Goal: Information Seeking & Learning: Learn about a topic

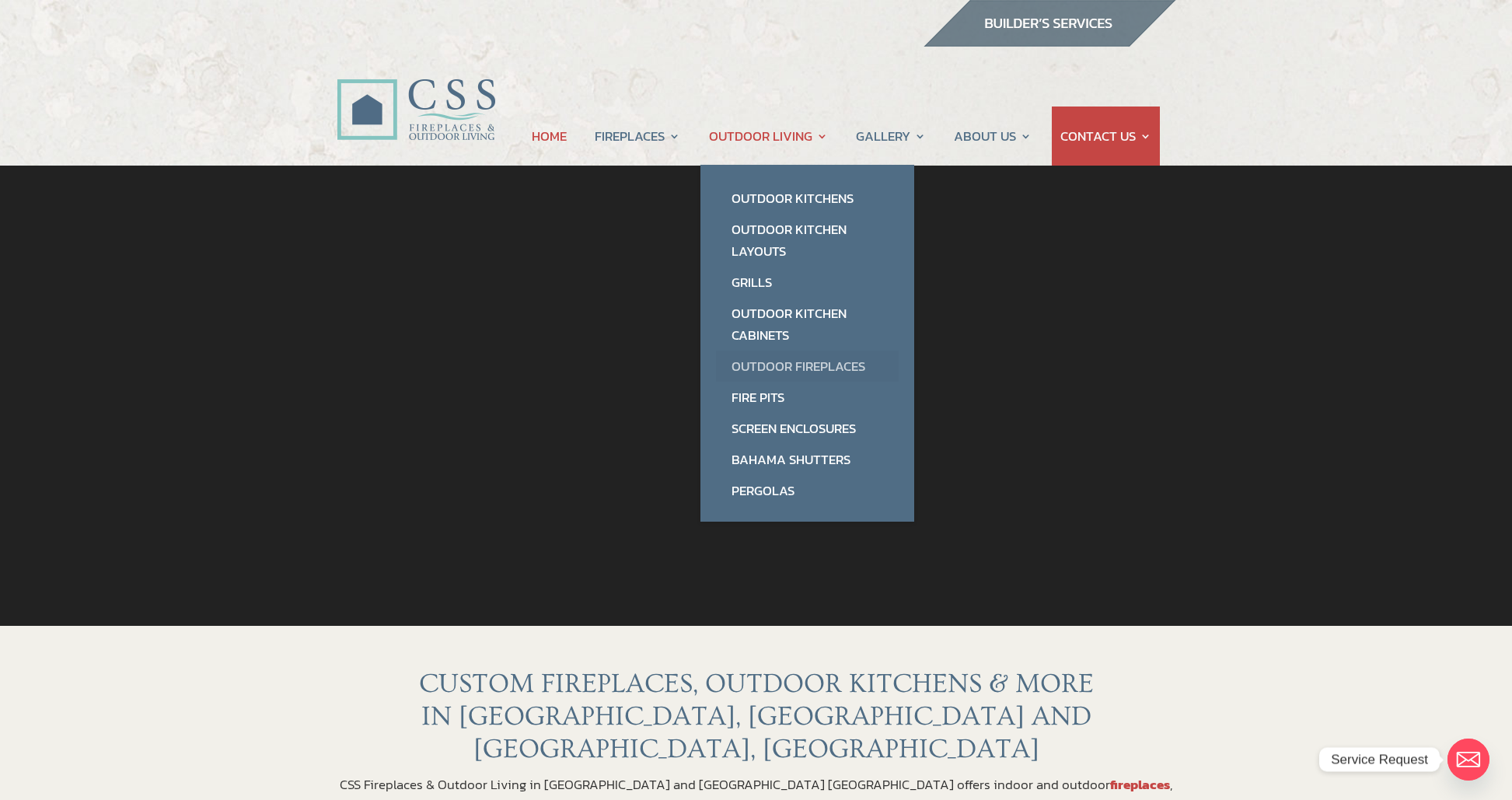
click at [757, 368] on link "Outdoor Fireplaces" at bounding box center [808, 366] width 183 height 31
click at [758, 367] on link "Outdoor Fireplaces" at bounding box center [808, 366] width 183 height 31
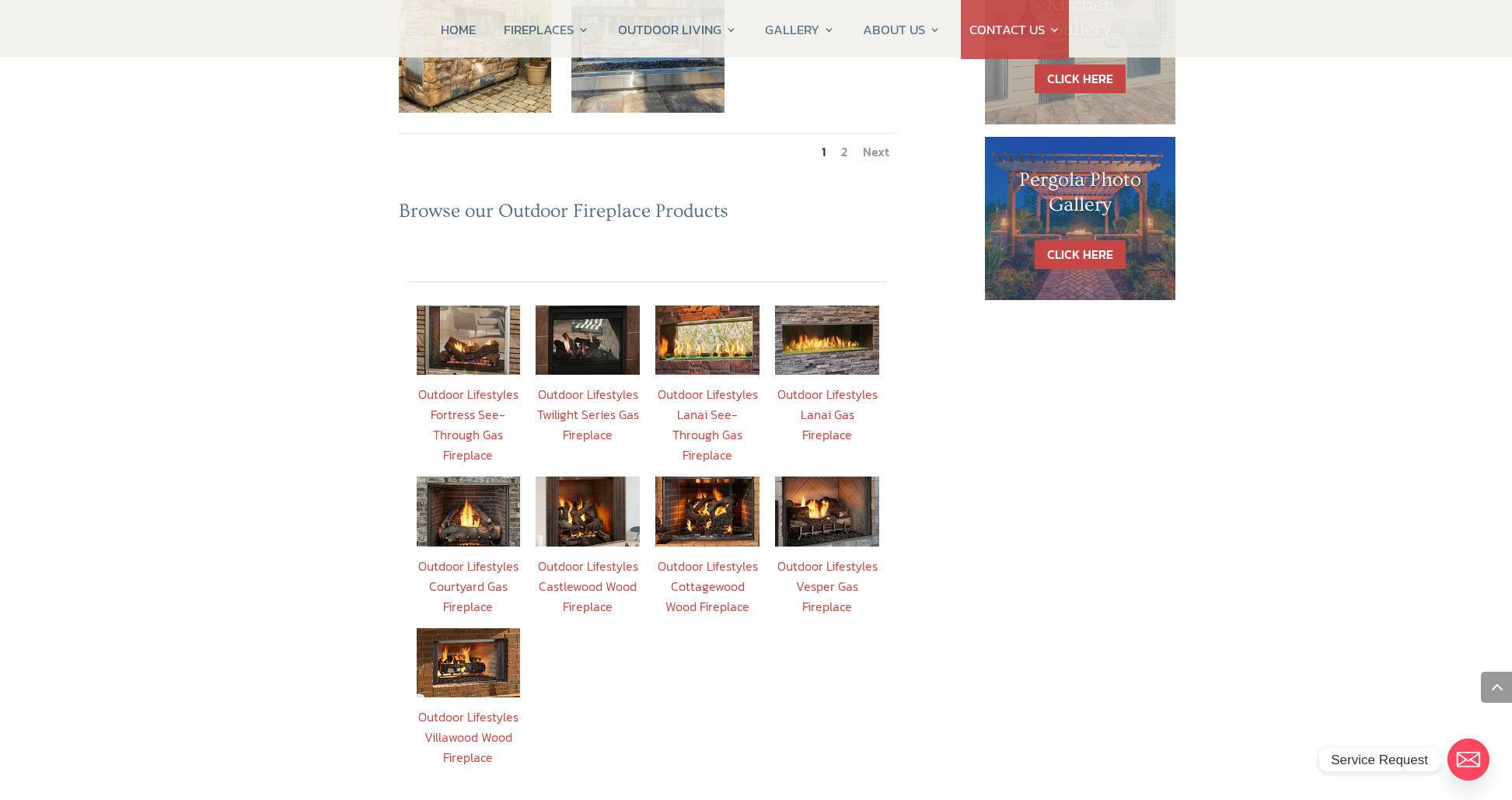
scroll to position [990, 0]
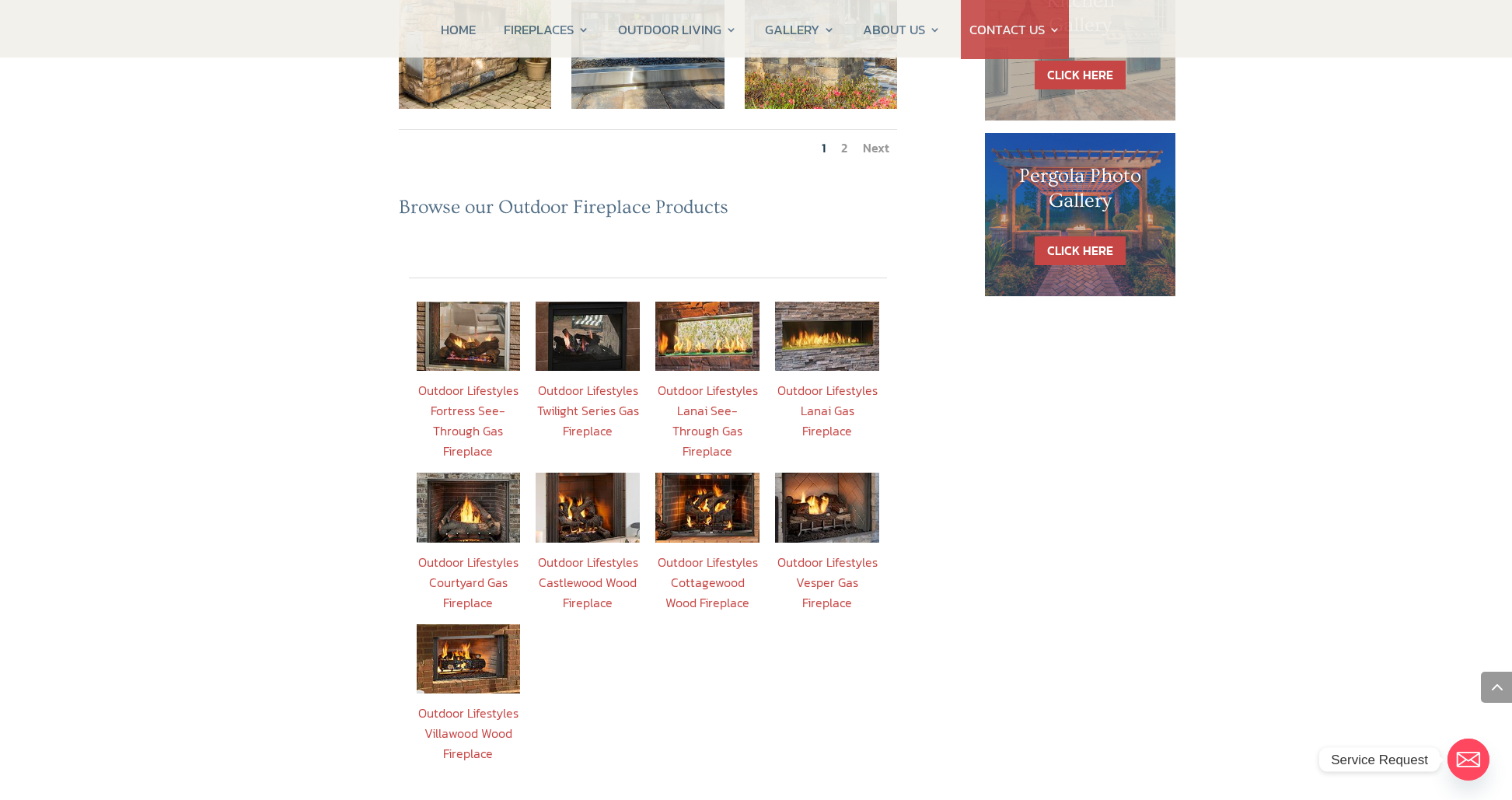
click at [835, 381] on link "Outdoor Lifestyles Lanai Gas Fireplace" at bounding box center [828, 410] width 100 height 59
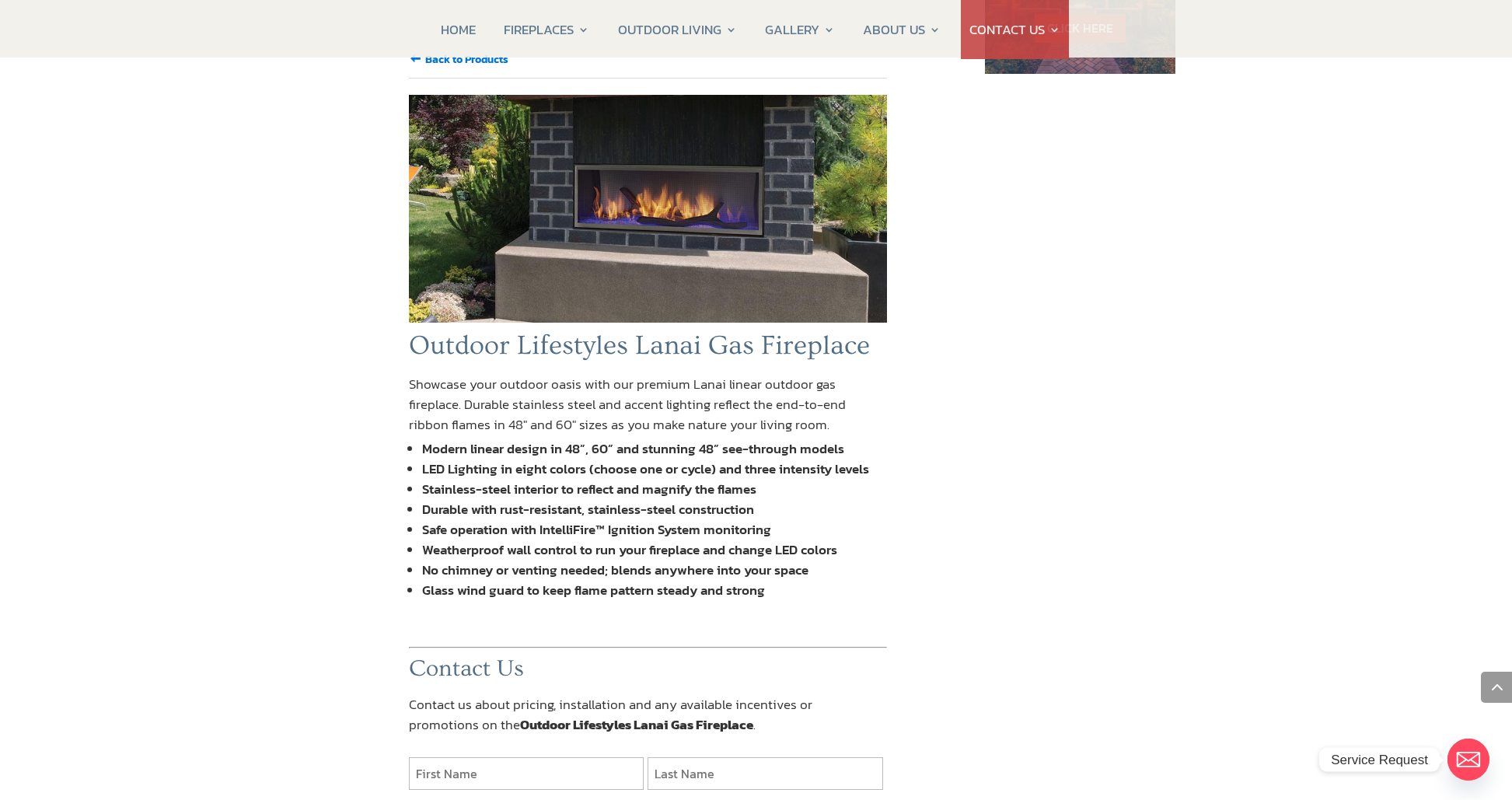
scroll to position [1221, 0]
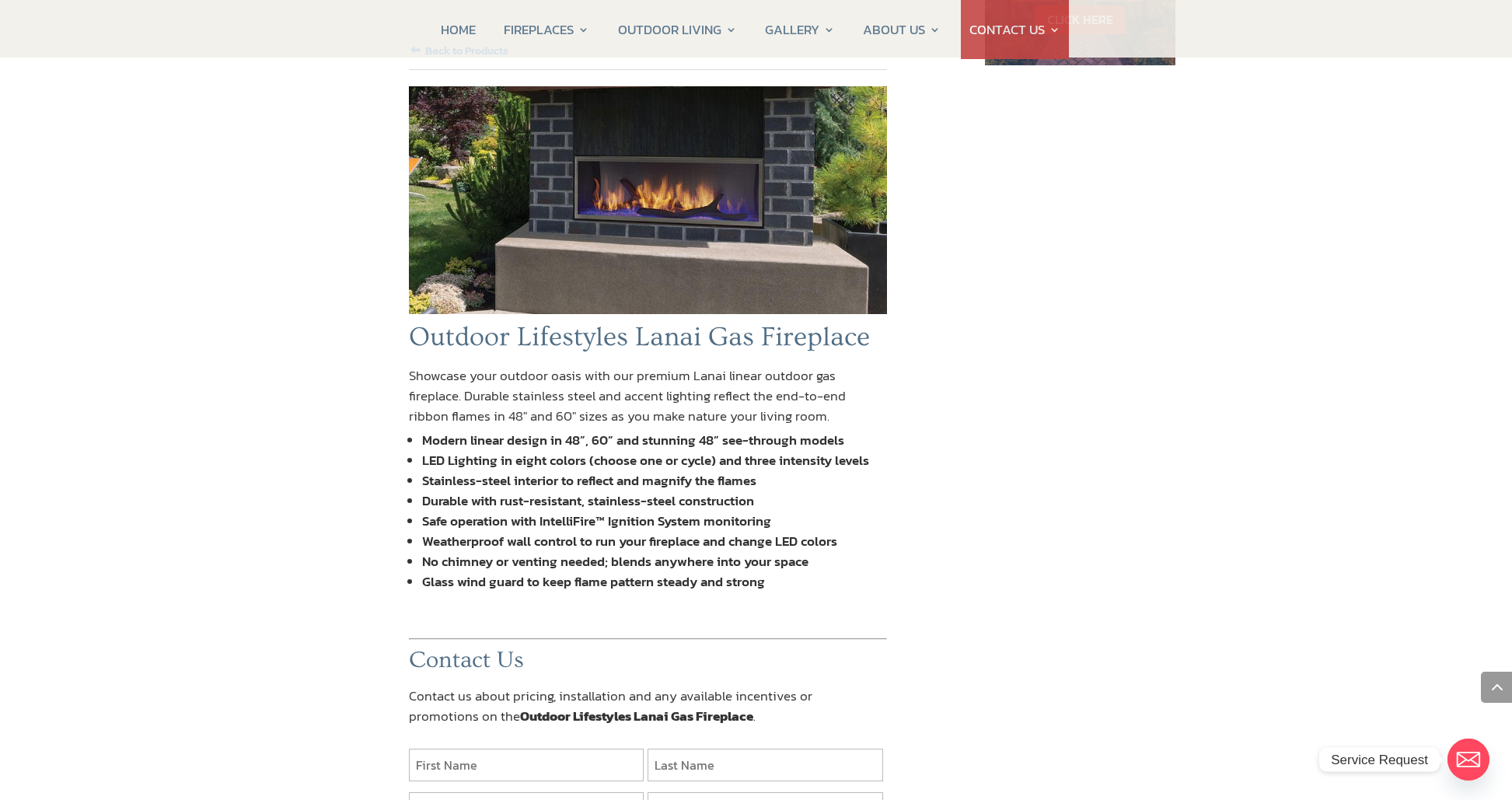
scroll to position [990, 0]
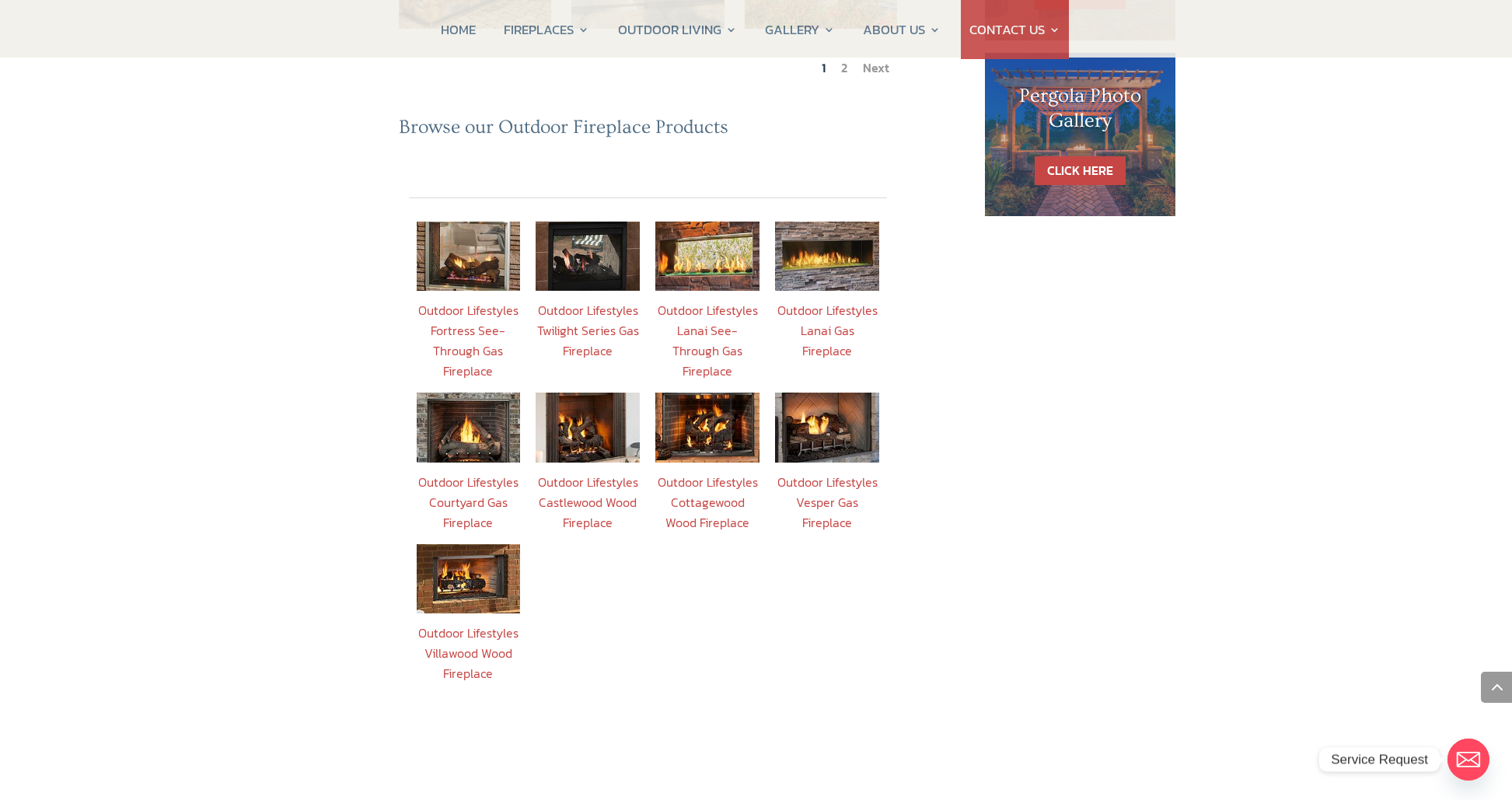
scroll to position [1070, 0]
click at [833, 300] on link "Outdoor Lifestyles Lanai Gas Fireplace" at bounding box center [828, 329] width 100 height 59
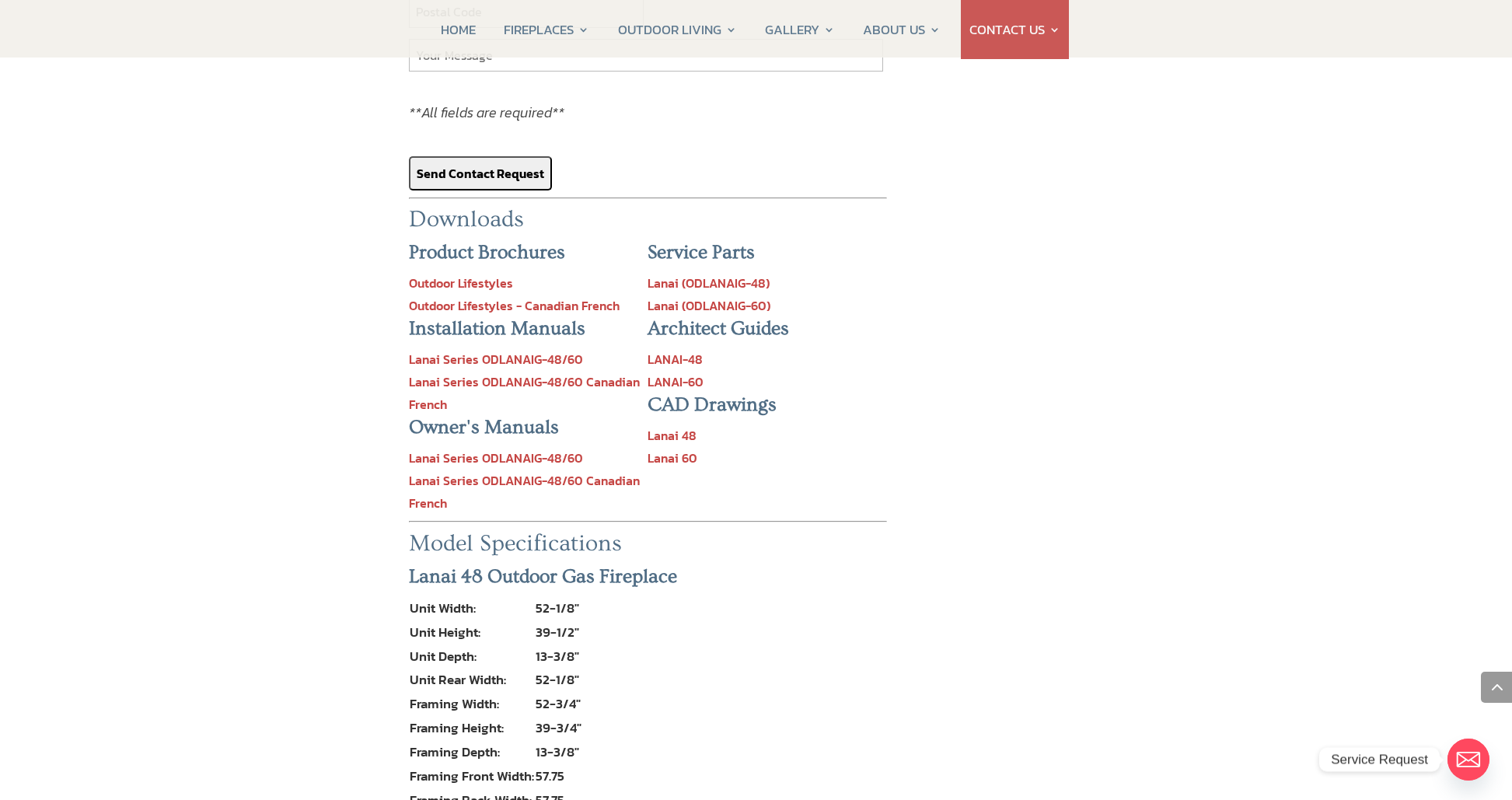
scroll to position [2045, 0]
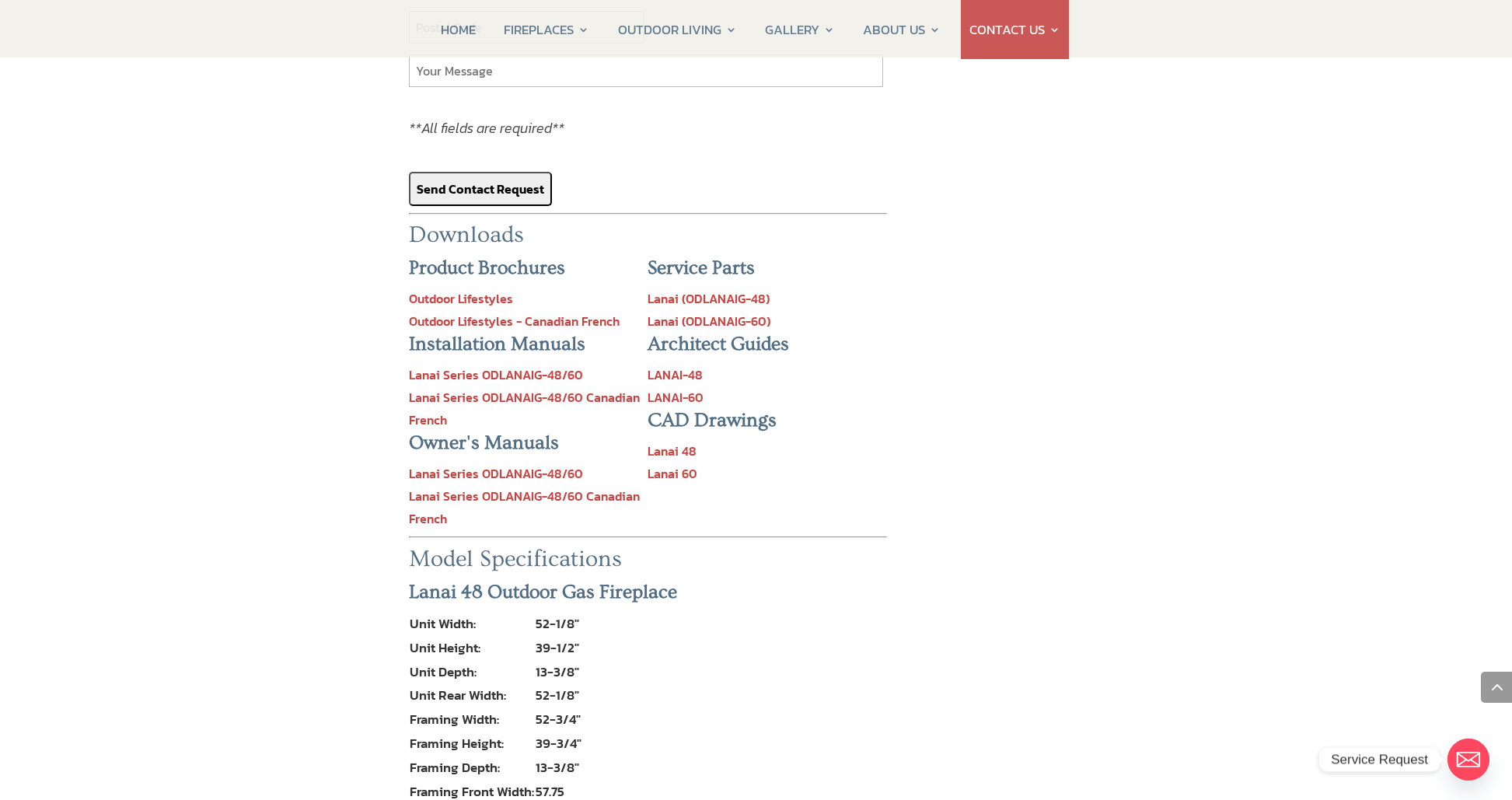
click at [496, 289] on link "Outdoor Lifestyles" at bounding box center [460, 298] width 104 height 18
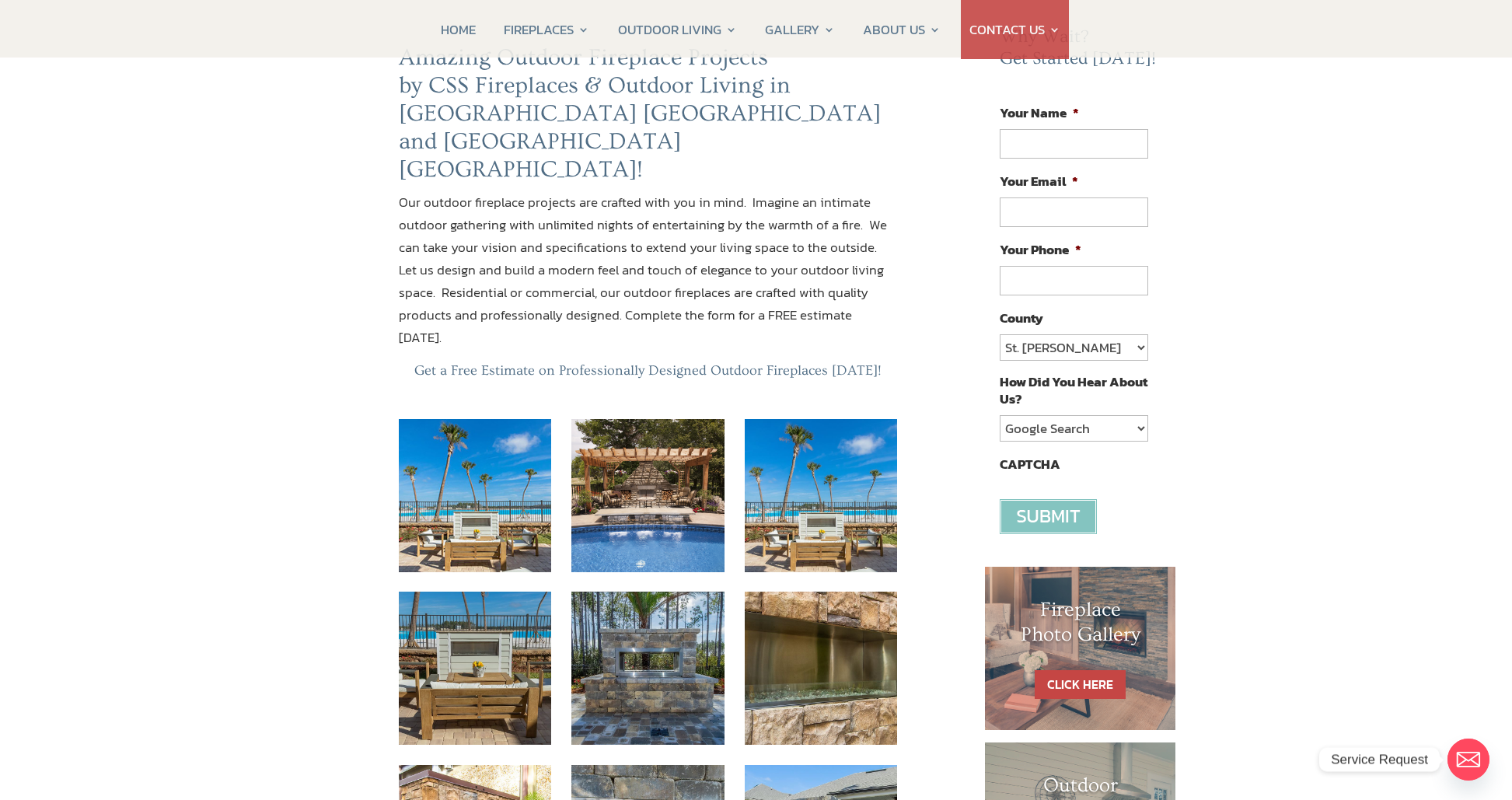
scroll to position [0, 0]
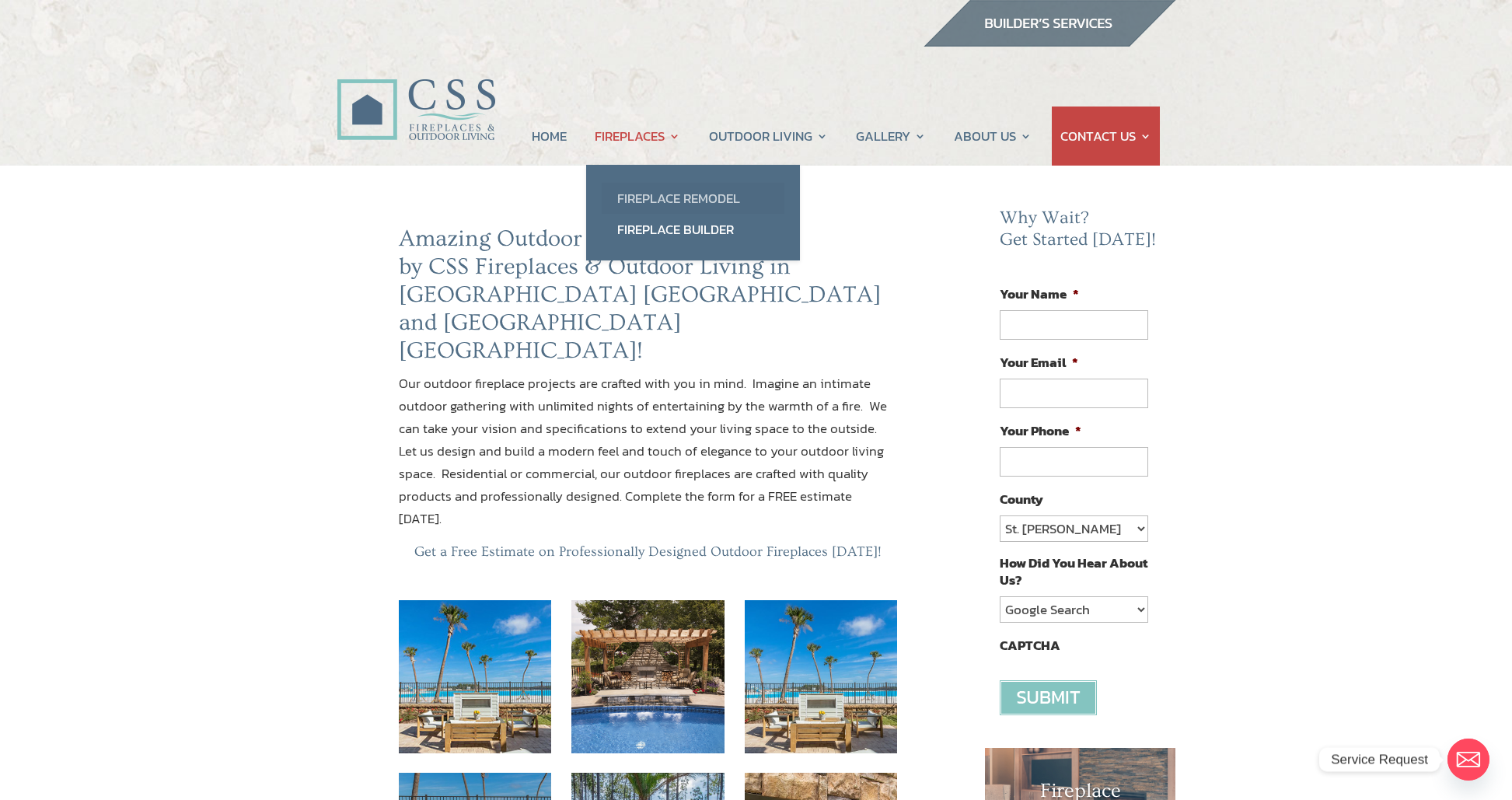
click at [635, 196] on link "Fireplace Remodel" at bounding box center [693, 198] width 183 height 31
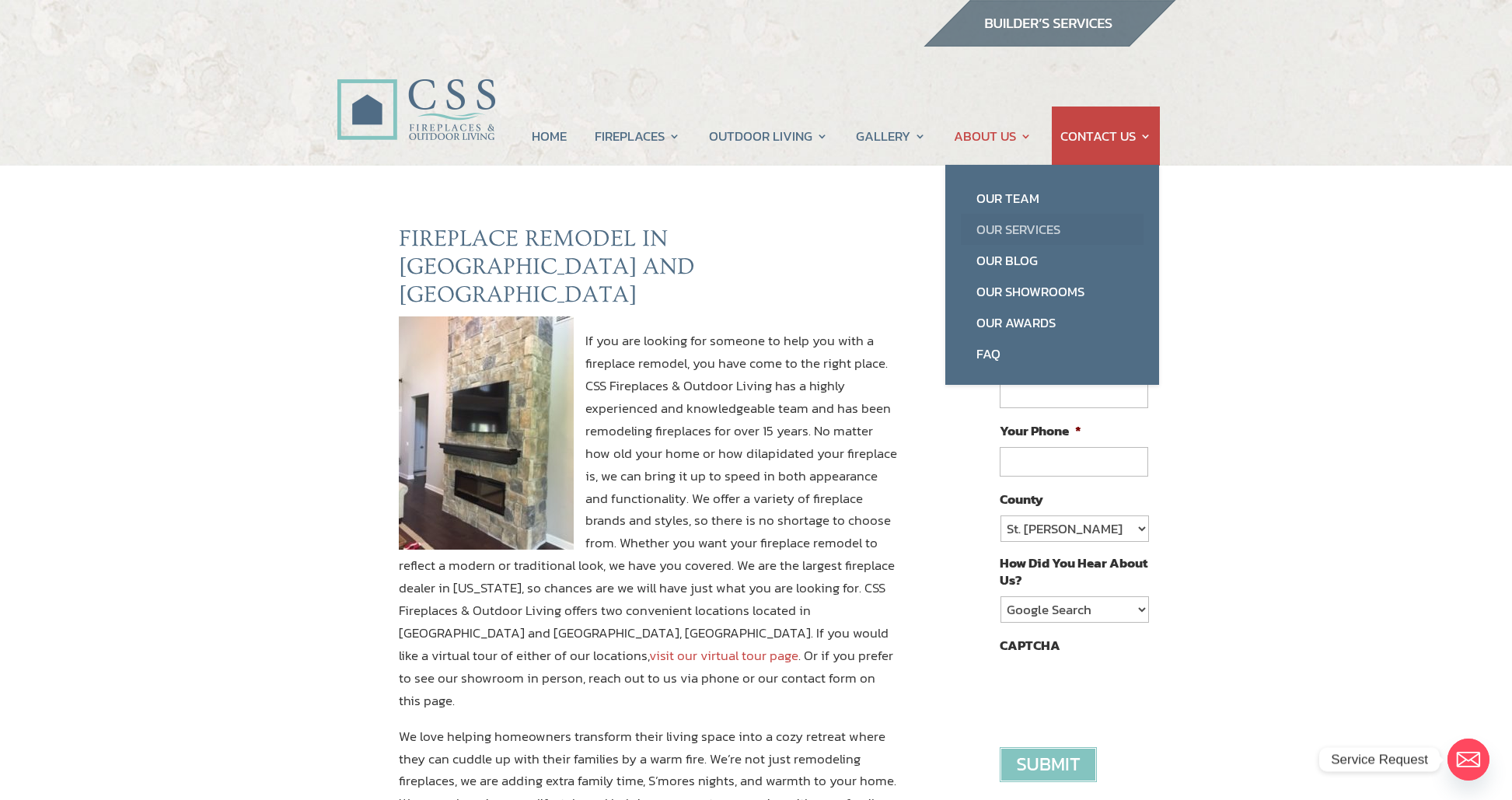
scroll to position [2, 0]
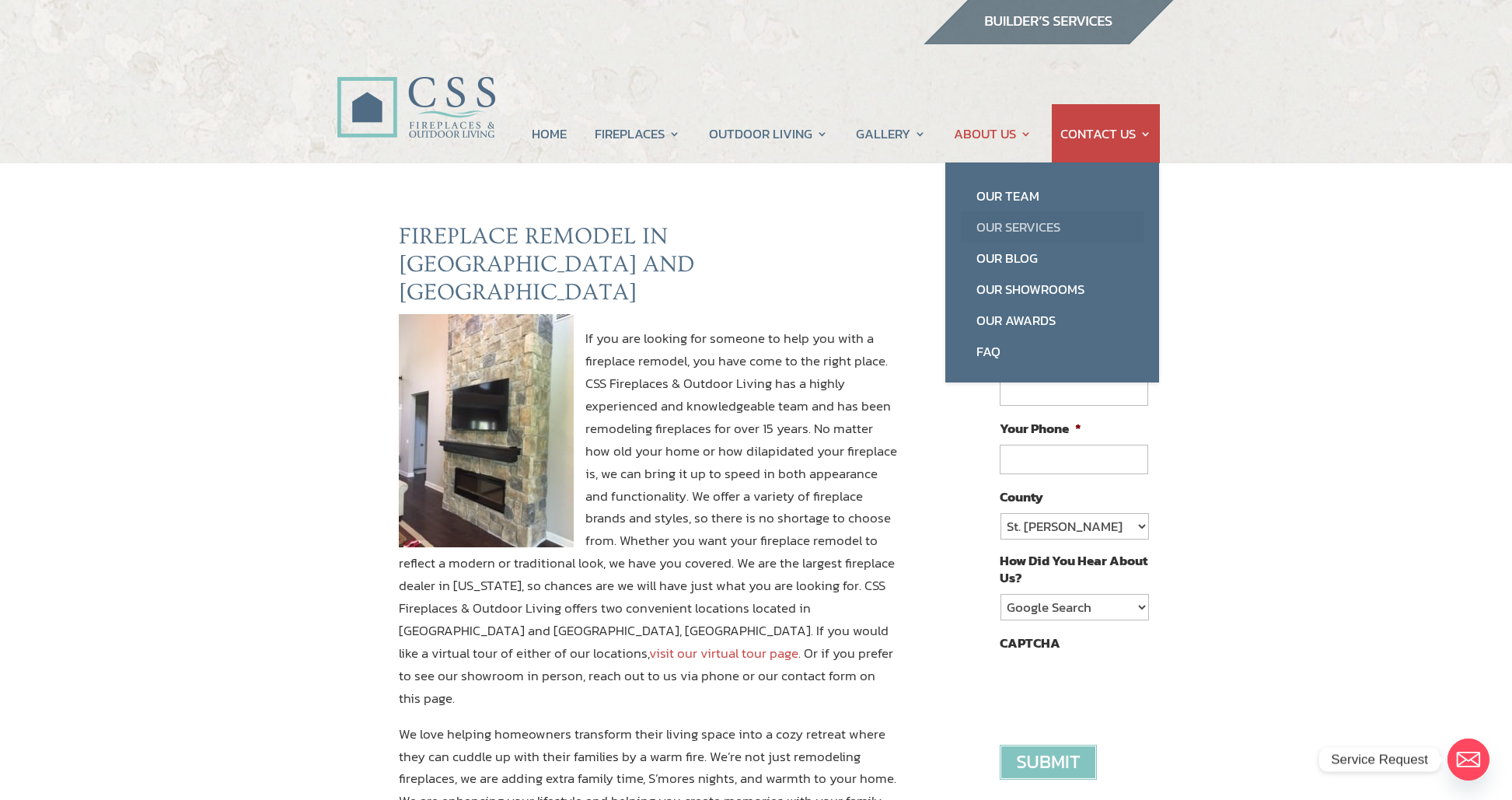
click at [1003, 225] on link "Our Services" at bounding box center [1052, 227] width 183 height 31
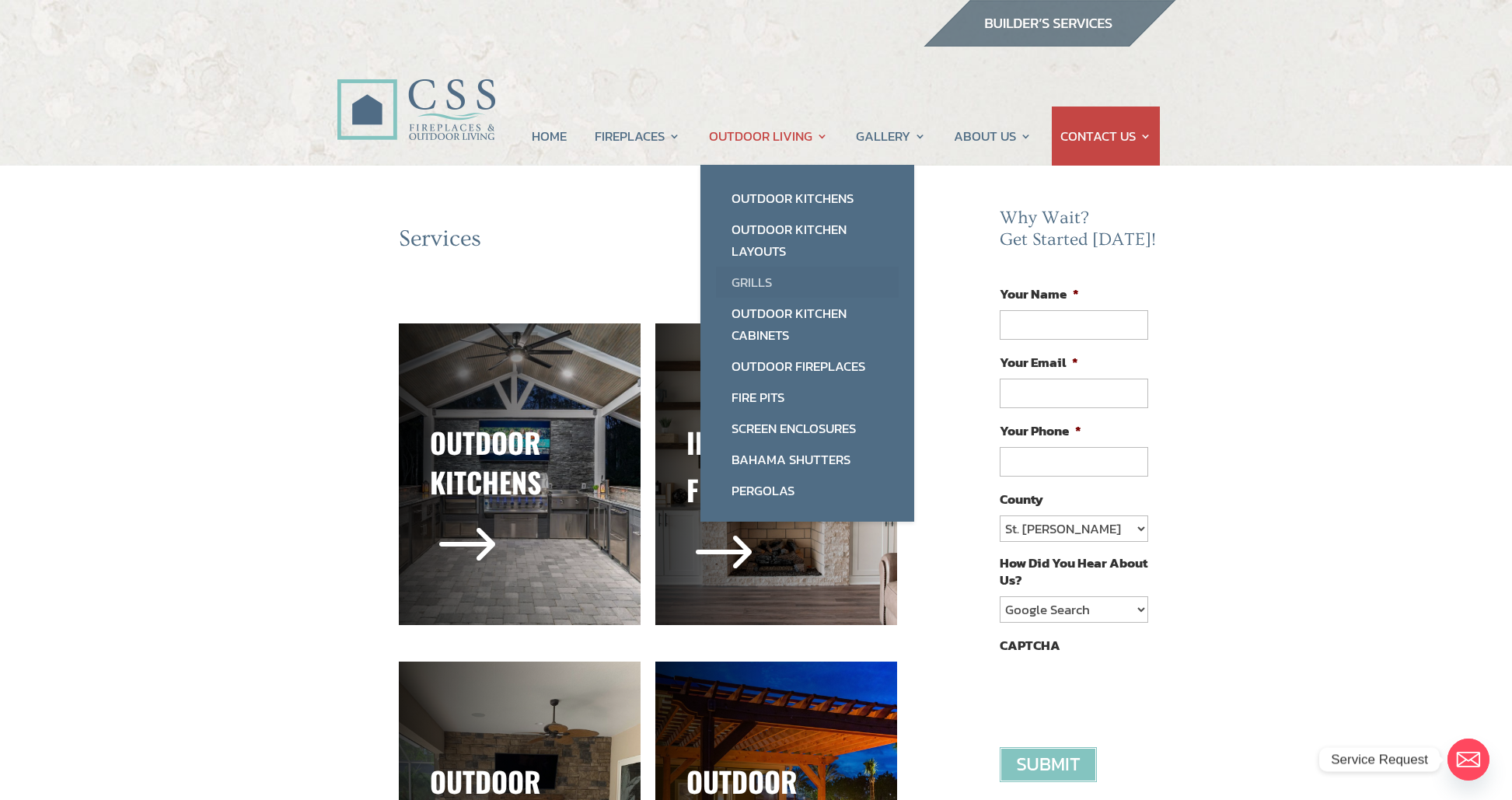
click at [764, 274] on link "Grills" at bounding box center [808, 282] width 183 height 31
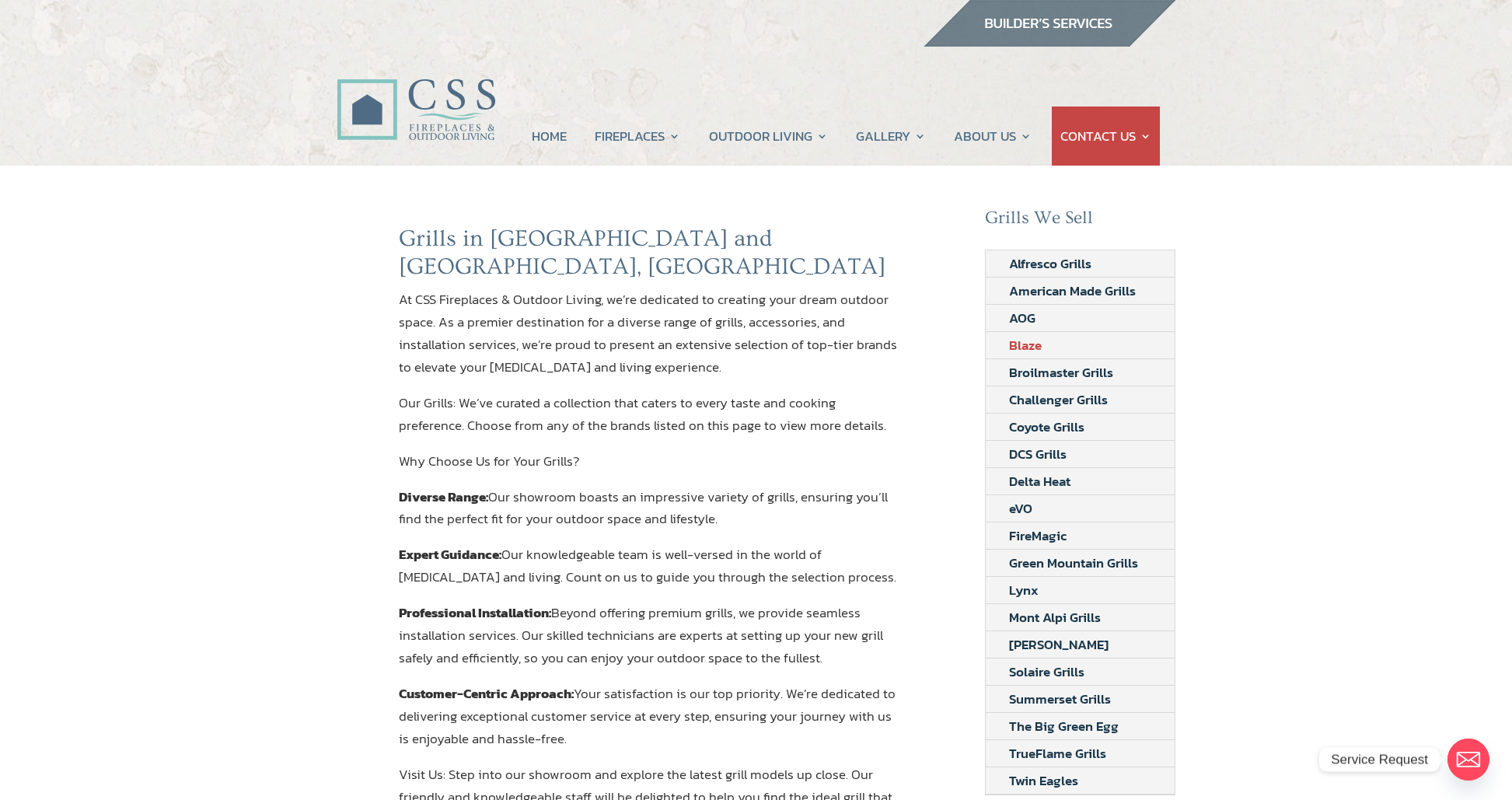
click at [1023, 344] on link "Blaze" at bounding box center [1025, 344] width 79 height 26
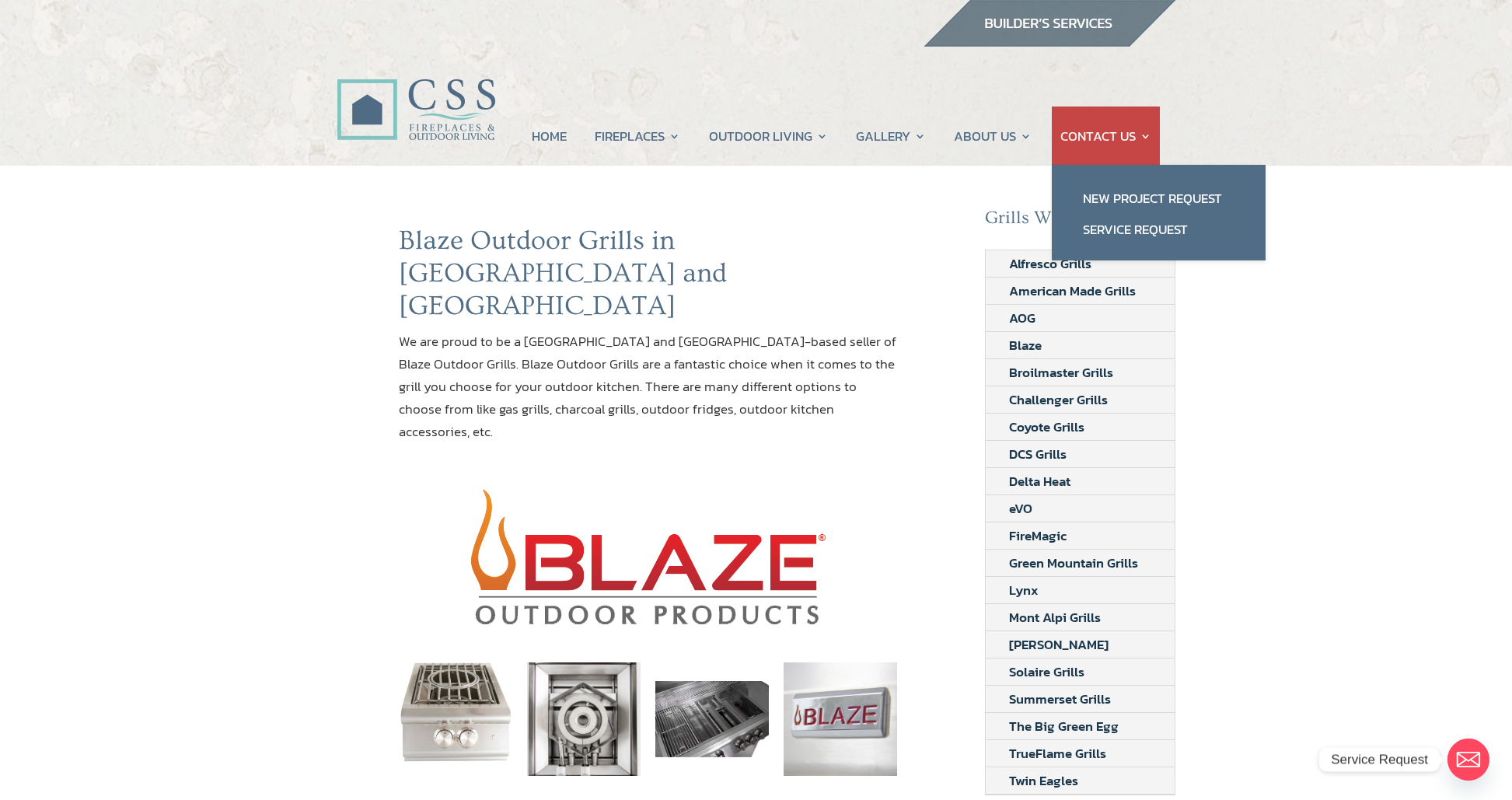
click at [1135, 134] on link "CONTACT US" at bounding box center [1106, 136] width 91 height 59
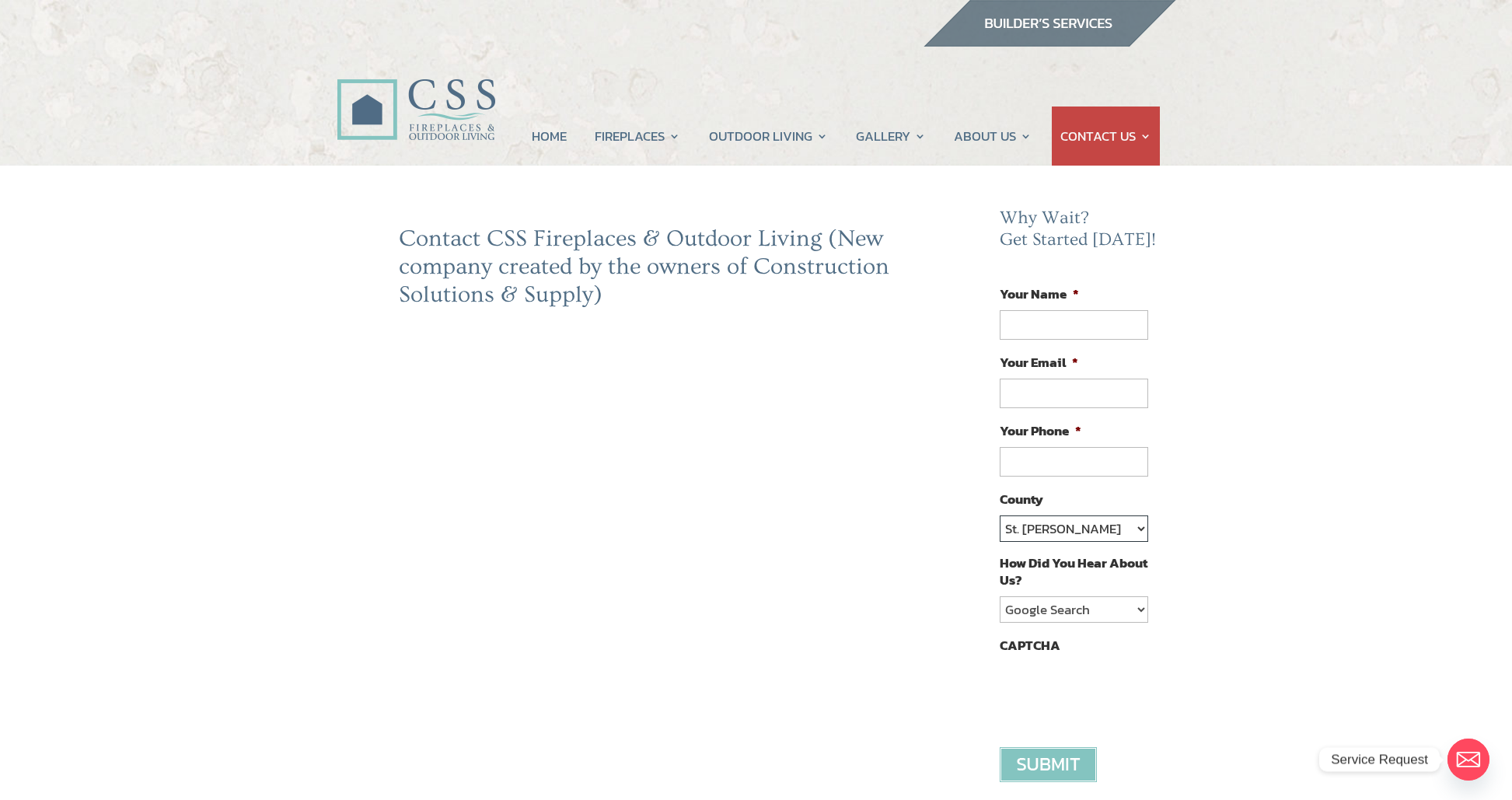
click at [1142, 528] on select "St. Johns Clay Volusia Flagler Duval Nassau Other" at bounding box center [1073, 528] width 148 height 26
click at [999, 515] on select "St. Johns Clay Volusia Flagler Duval Nassau Other" at bounding box center [1073, 528] width 148 height 26
click at [558, 134] on link "HOME" at bounding box center [549, 136] width 35 height 59
